Goal: Information Seeking & Learning: Check status

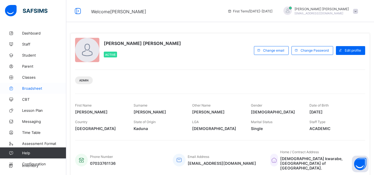
click at [36, 87] on span "Broadsheet" at bounding box center [44, 88] width 44 height 4
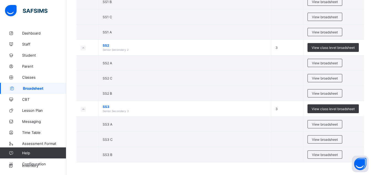
scroll to position [226, 0]
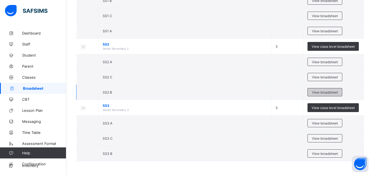
click at [321, 90] on span "View broadsheet" at bounding box center [325, 92] width 26 height 4
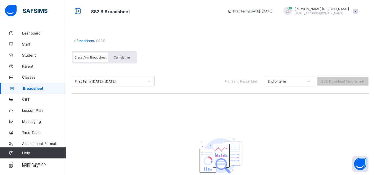
click at [113, 57] on div "Cumulative" at bounding box center [122, 57] width 28 height 10
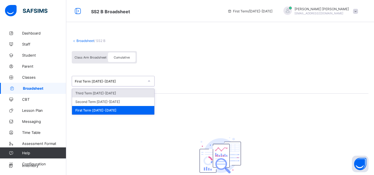
click at [149, 81] on icon at bounding box center [148, 81] width 3 height 6
click at [129, 93] on div "Third Term [DATE]-[DATE]" at bounding box center [113, 93] width 82 height 9
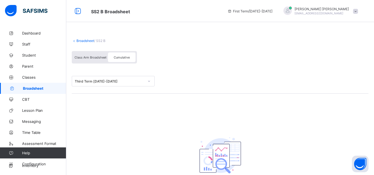
click at [121, 58] on span "Cumulative" at bounding box center [122, 57] width 16 height 4
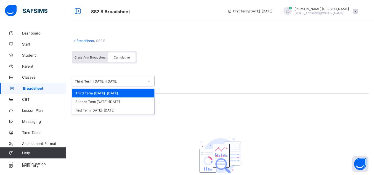
click at [148, 80] on icon at bounding box center [148, 81] width 3 height 6
click at [127, 91] on div "Third Term [DATE]-[DATE]" at bounding box center [113, 93] width 82 height 9
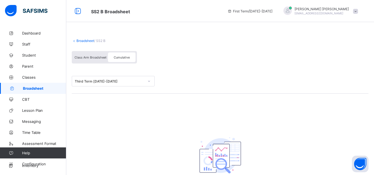
click at [96, 56] on span "Class Arm Broadsheet" at bounding box center [90, 57] width 32 height 4
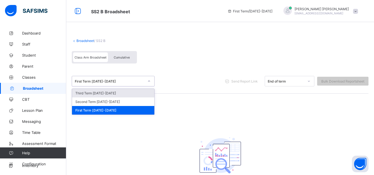
click at [148, 81] on icon at bounding box center [148, 81] width 3 height 6
click at [125, 95] on div "Third Term [DATE]-[DATE]" at bounding box center [113, 93] width 82 height 9
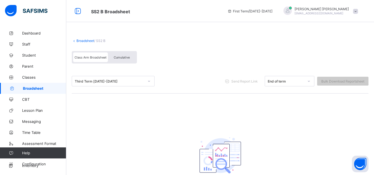
click at [120, 57] on span "Cumulative" at bounding box center [122, 57] width 16 height 4
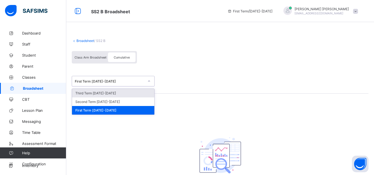
click at [149, 81] on icon at bounding box center [148, 81] width 3 height 6
click at [78, 12] on icon at bounding box center [77, 11] width 9 height 8
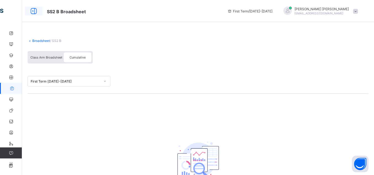
click at [32, 12] on icon at bounding box center [33, 11] width 9 height 8
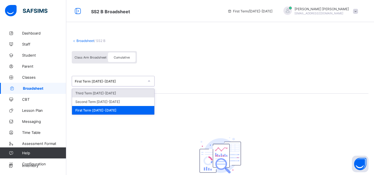
click at [148, 81] on icon at bounding box center [149, 81] width 2 height 1
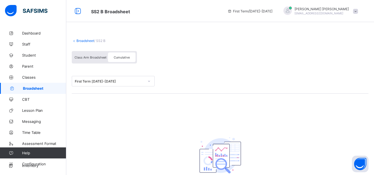
click at [83, 40] on link "Broadsheet" at bounding box center [85, 41] width 18 height 4
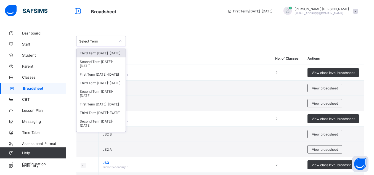
click at [119, 42] on icon at bounding box center [120, 41] width 3 height 6
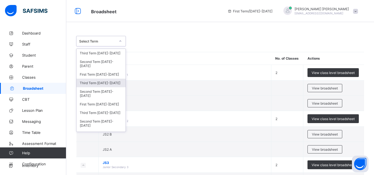
click at [108, 83] on div "Third Term [DATE]-[DATE]" at bounding box center [100, 83] width 49 height 9
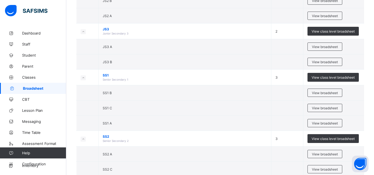
scroll to position [245, 0]
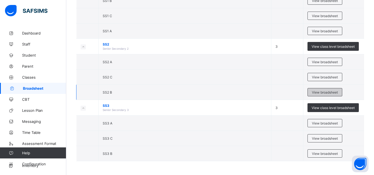
click at [315, 92] on span "View broadsheet" at bounding box center [325, 92] width 26 height 4
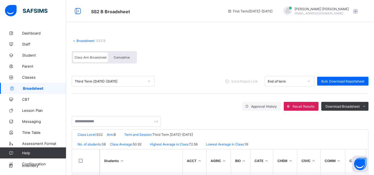
click at [116, 55] on span "Cumulative" at bounding box center [122, 57] width 16 height 4
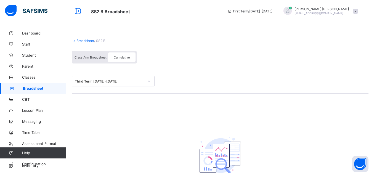
click at [117, 56] on span "Cumulative" at bounding box center [122, 57] width 16 height 4
click at [148, 82] on icon at bounding box center [148, 81] width 3 height 6
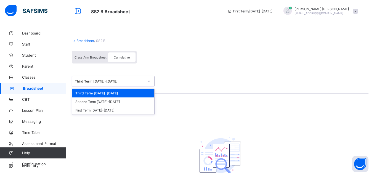
click at [130, 91] on div "Third Term [DATE]-[DATE]" at bounding box center [113, 93] width 82 height 9
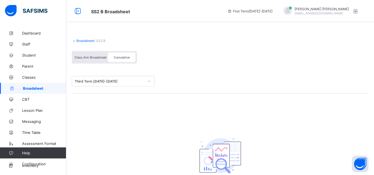
click at [123, 55] on span "Cumulative" at bounding box center [122, 57] width 16 height 4
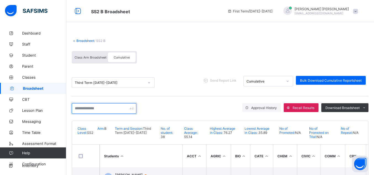
click at [91, 105] on input "text" at bounding box center [104, 108] width 65 height 10
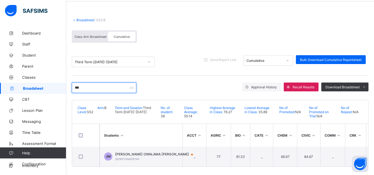
scroll to position [26, 0]
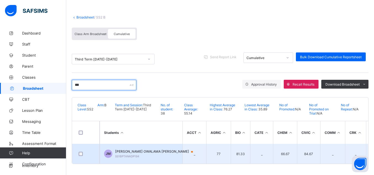
type input "***"
click at [146, 149] on span "[PERSON_NAME] OWALAMA [PERSON_NAME]" at bounding box center [156, 151] width 83 height 4
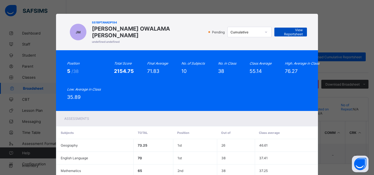
drag, startPoint x: 285, startPoint y: 28, endPoint x: 275, endPoint y: 28, distance: 9.9
click at [278, 28] on span "View Reportsheet" at bounding box center [290, 32] width 24 height 8
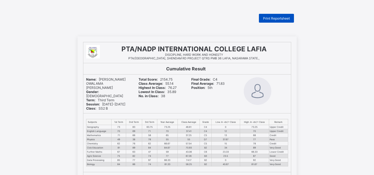
click at [278, 15] on div "Print Reportsheet" at bounding box center [276, 18] width 35 height 9
